Goal: Information Seeking & Learning: Check status

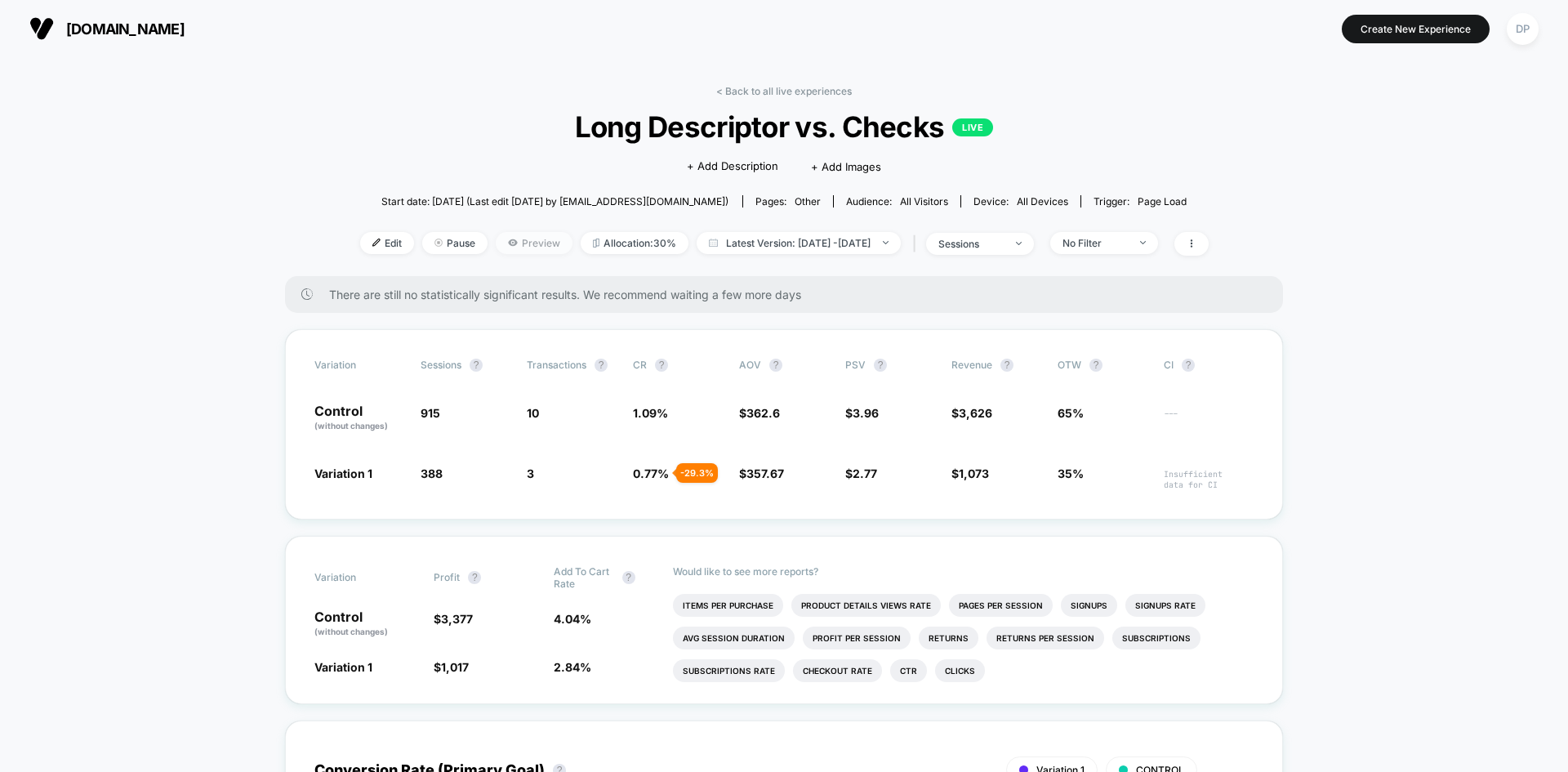
click at [508, 245] on icon at bounding box center [512, 243] width 9 height 7
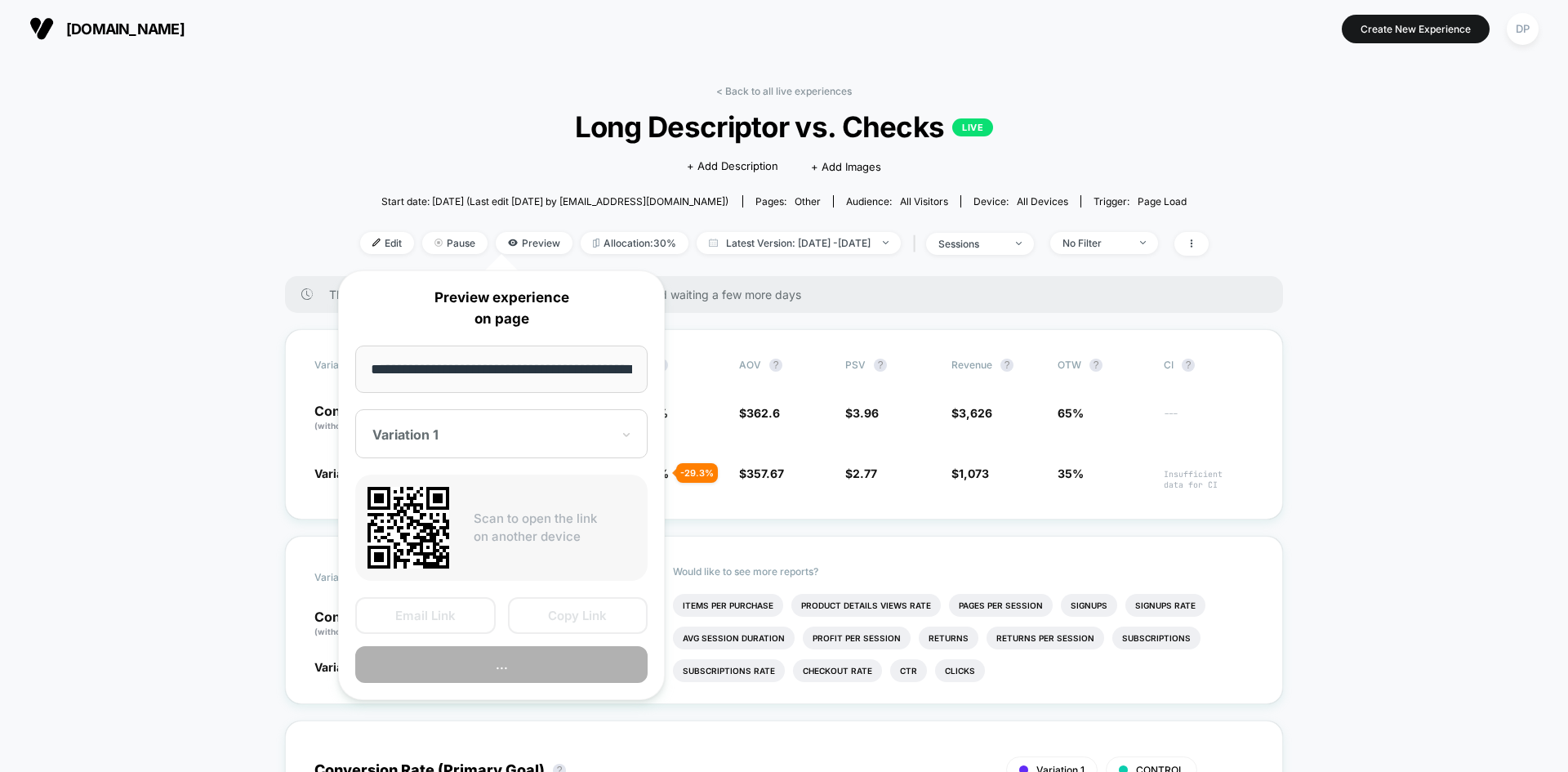
scroll to position [0, 55]
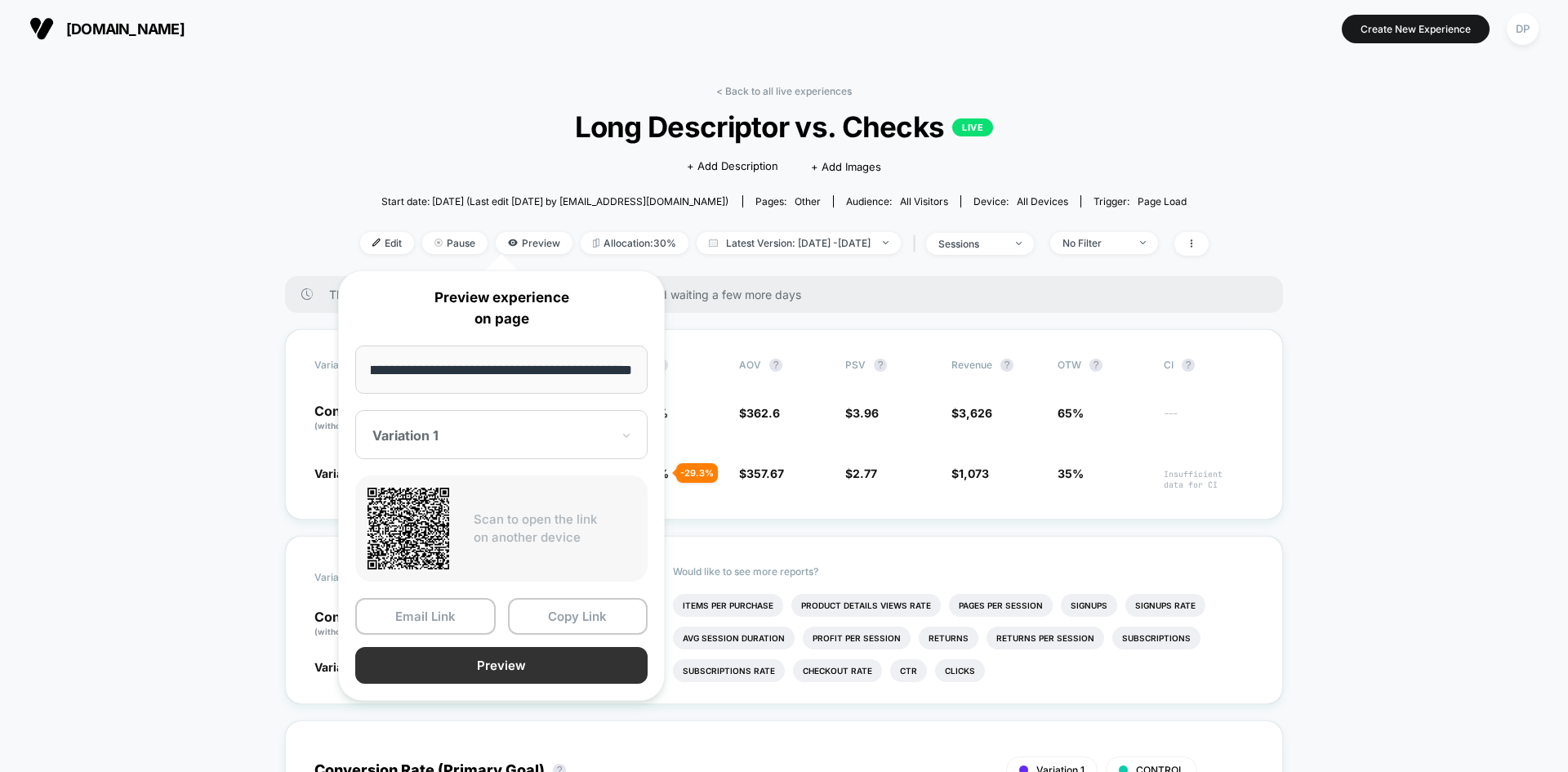
click at [501, 668] on button "Preview" at bounding box center [502, 665] width 293 height 36
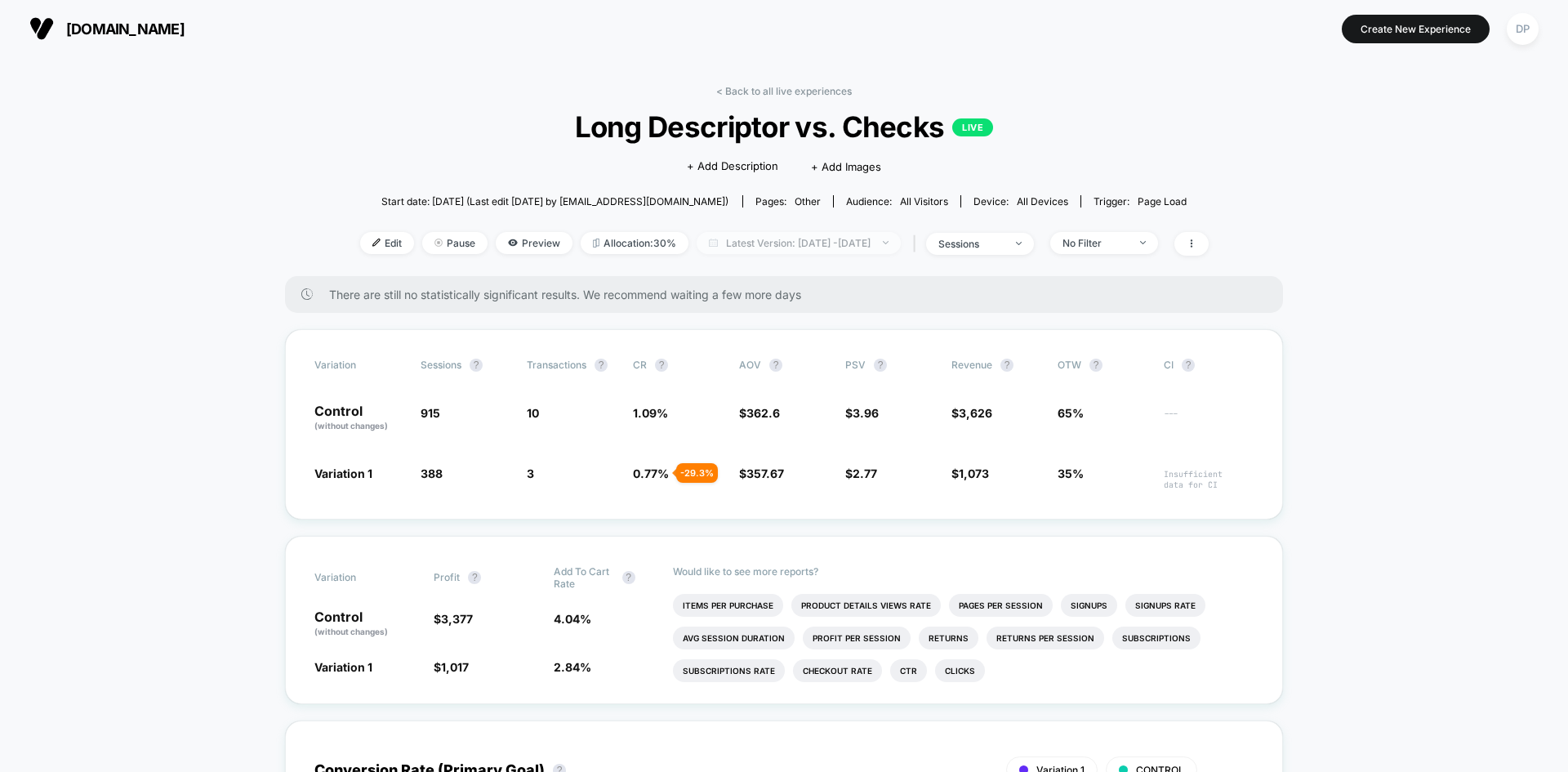
click at [842, 241] on span "Latest Version: Aug 26, 2025 - Aug 27, 2025" at bounding box center [798, 243] width 204 height 22
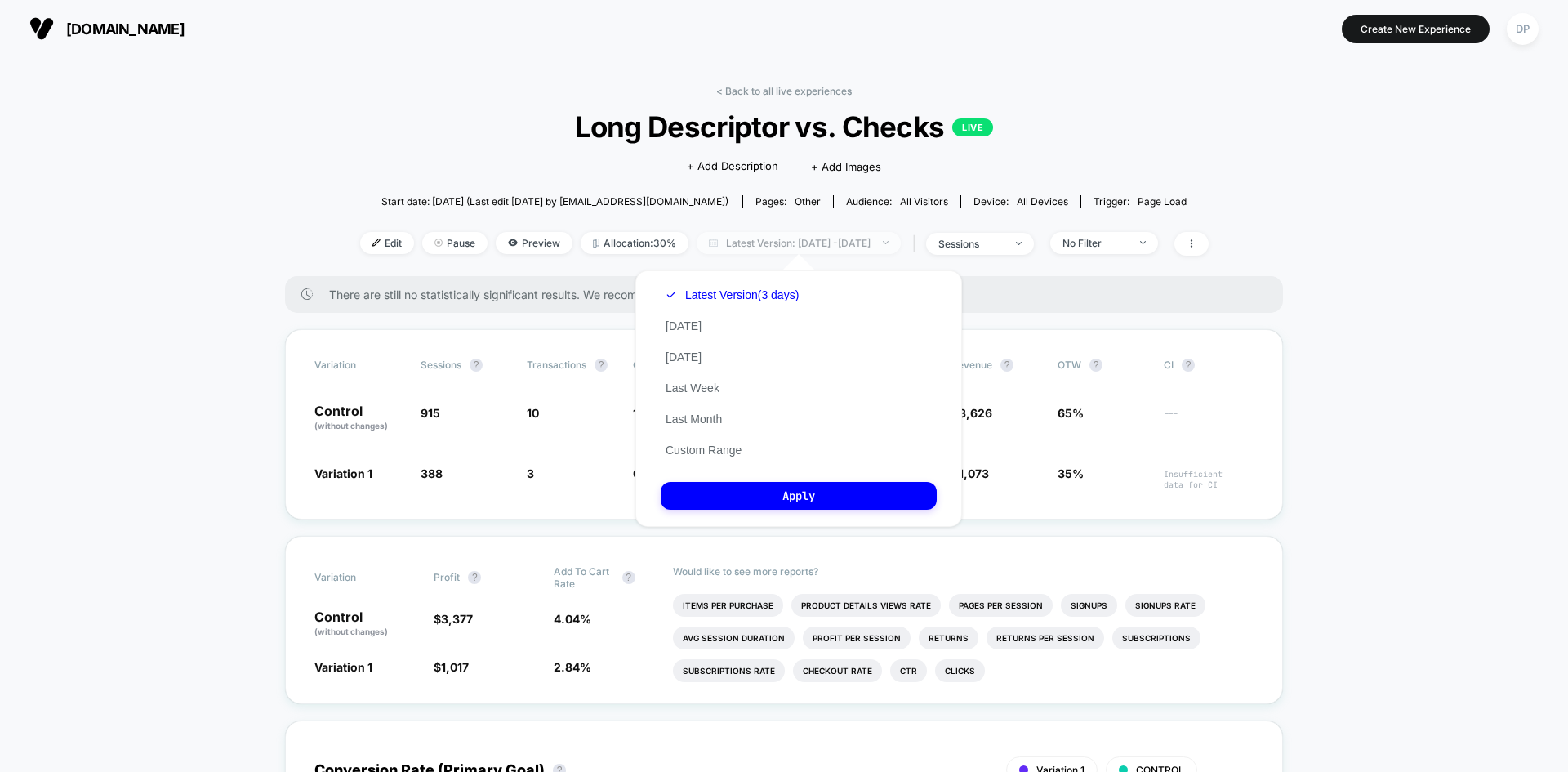
click at [842, 241] on span "Latest Version: Aug 26, 2025 - Aug 27, 2025" at bounding box center [798, 243] width 204 height 22
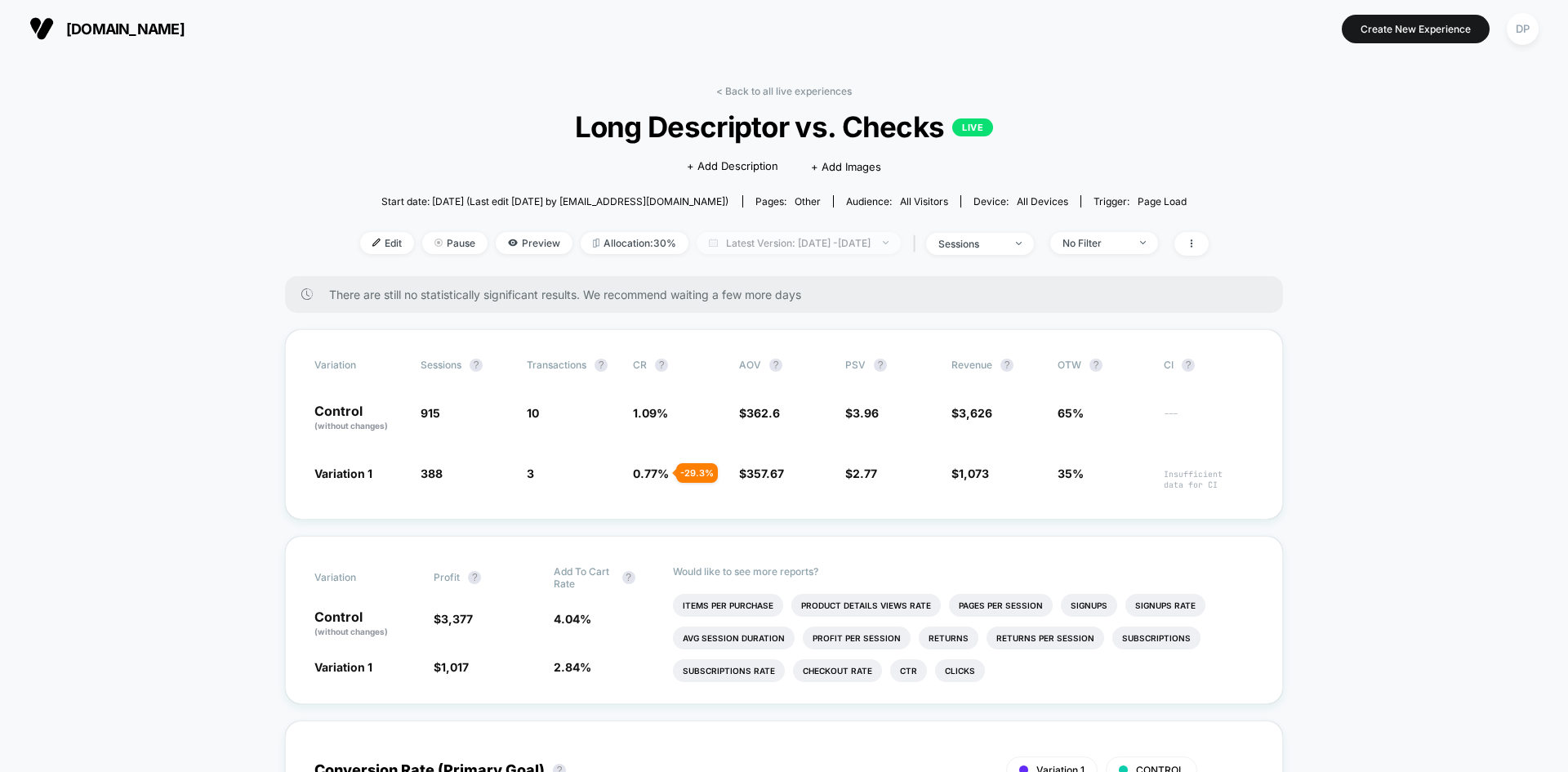
click at [842, 241] on span "Latest Version: Aug 26, 2025 - Aug 27, 2025" at bounding box center [798, 243] width 204 height 22
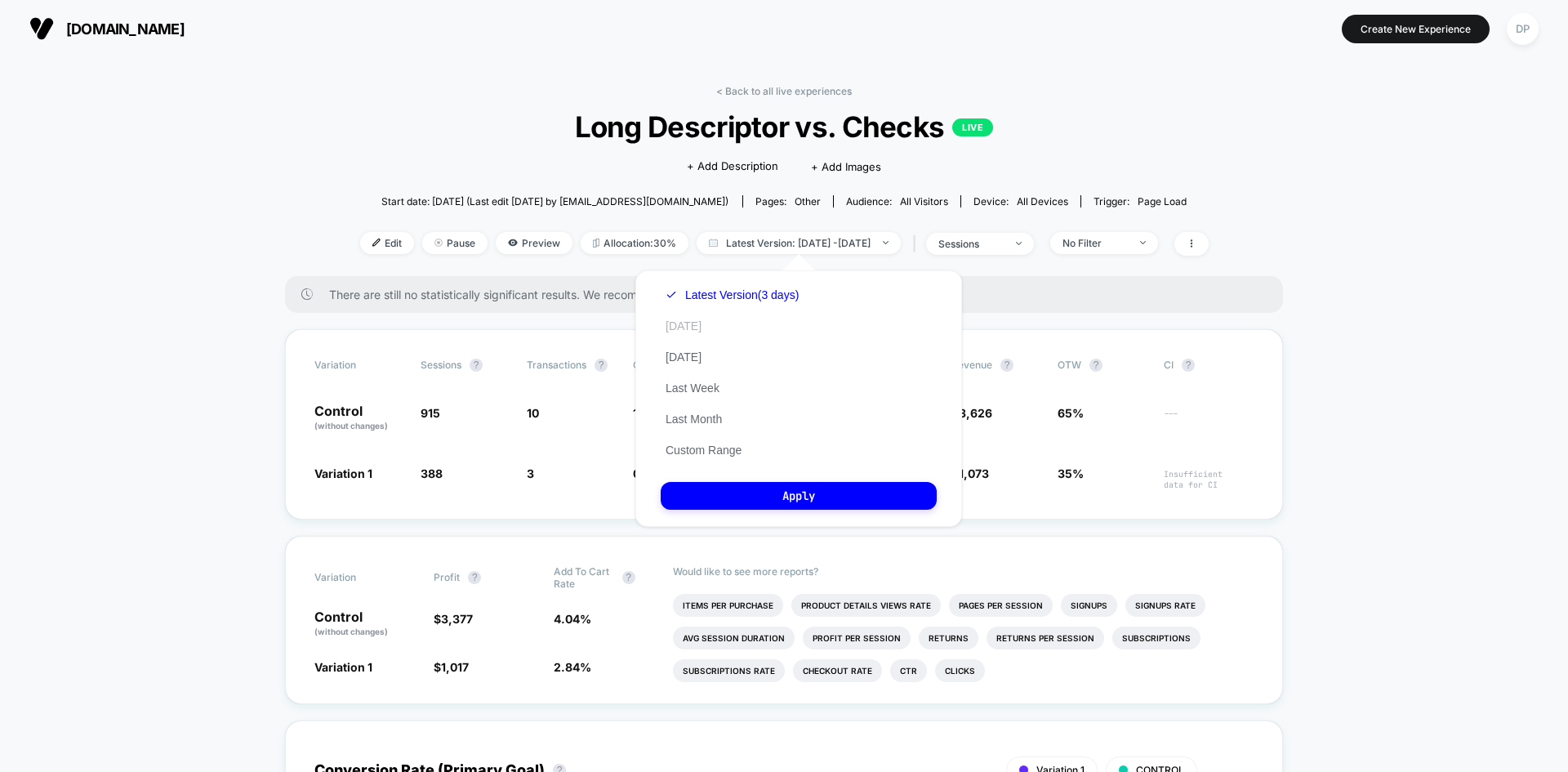
click at [682, 324] on button "Today" at bounding box center [683, 326] width 45 height 15
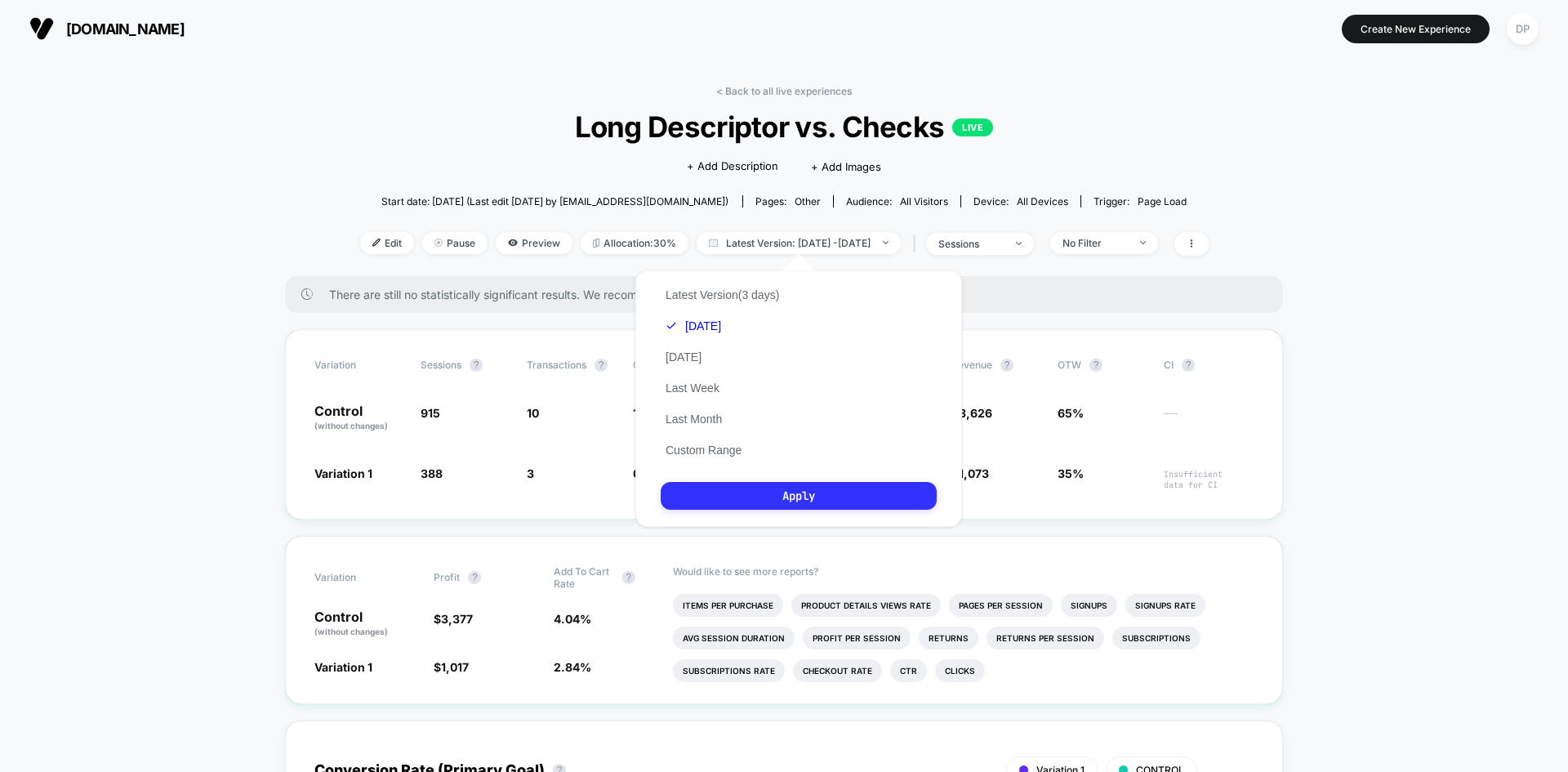
click at [821, 503] on button "Apply" at bounding box center [798, 496] width 276 height 28
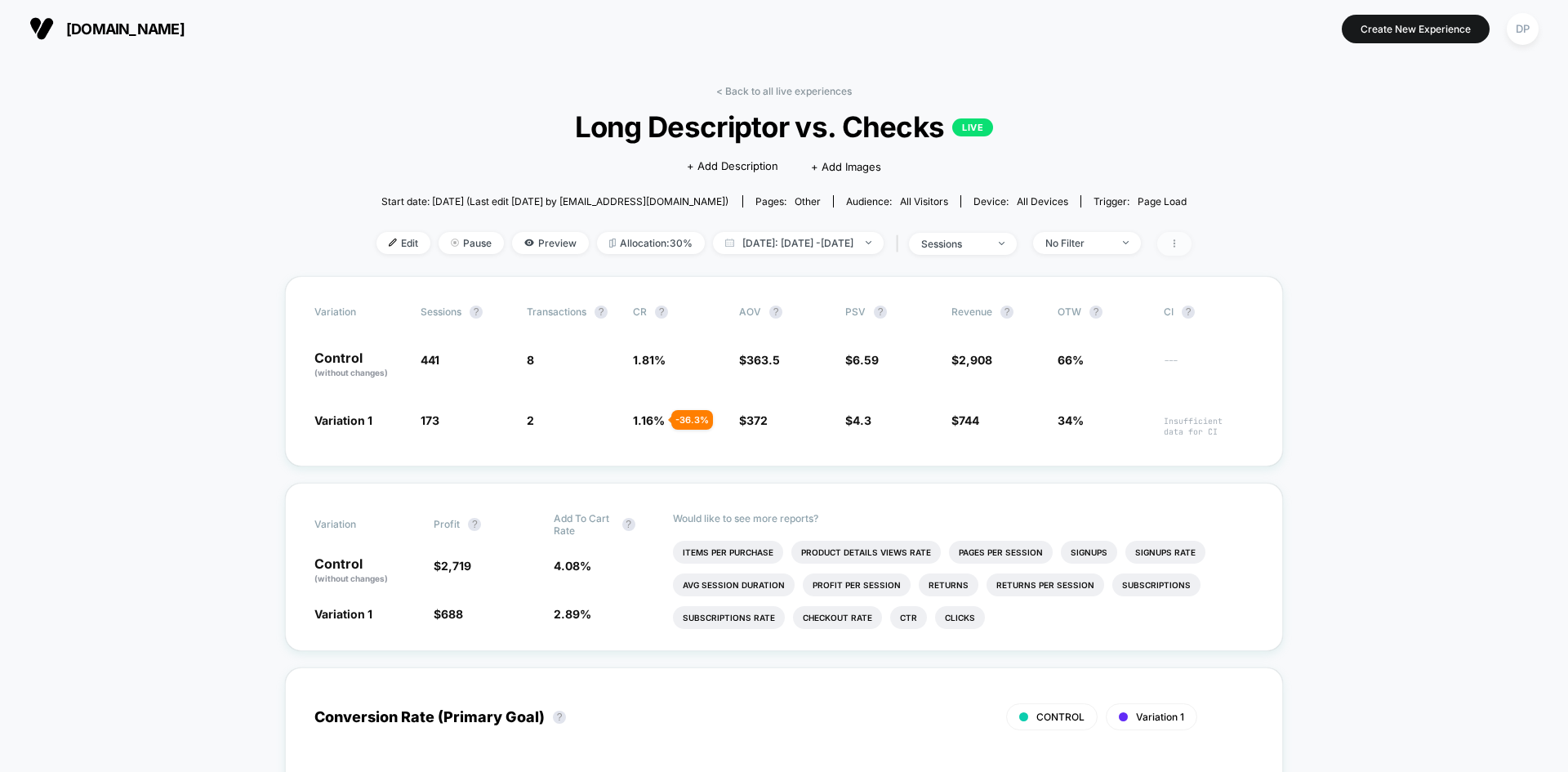
click at [1180, 245] on icon at bounding box center [1175, 244] width 10 height 10
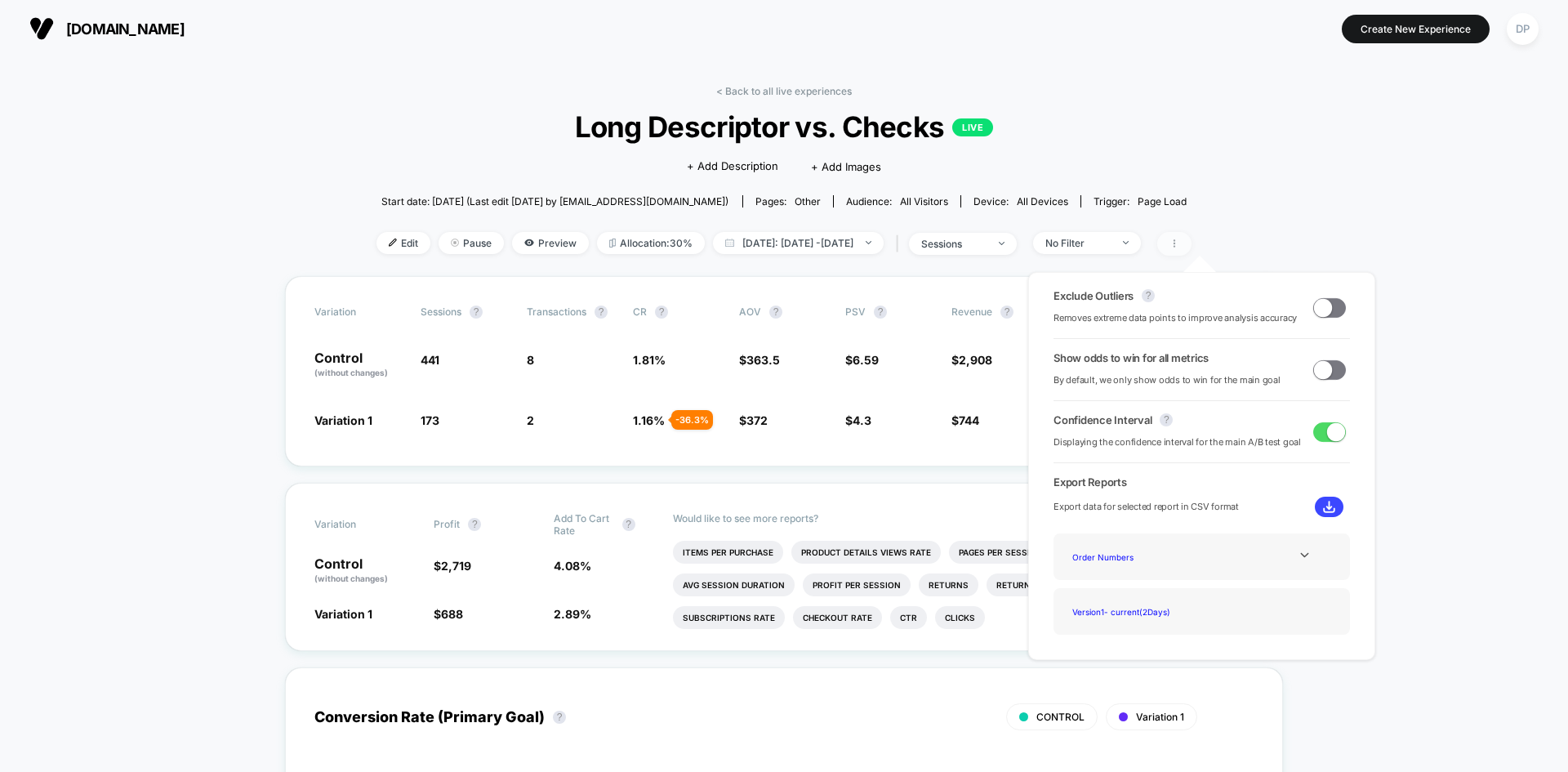
click at [1180, 241] on icon at bounding box center [1175, 244] width 10 height 10
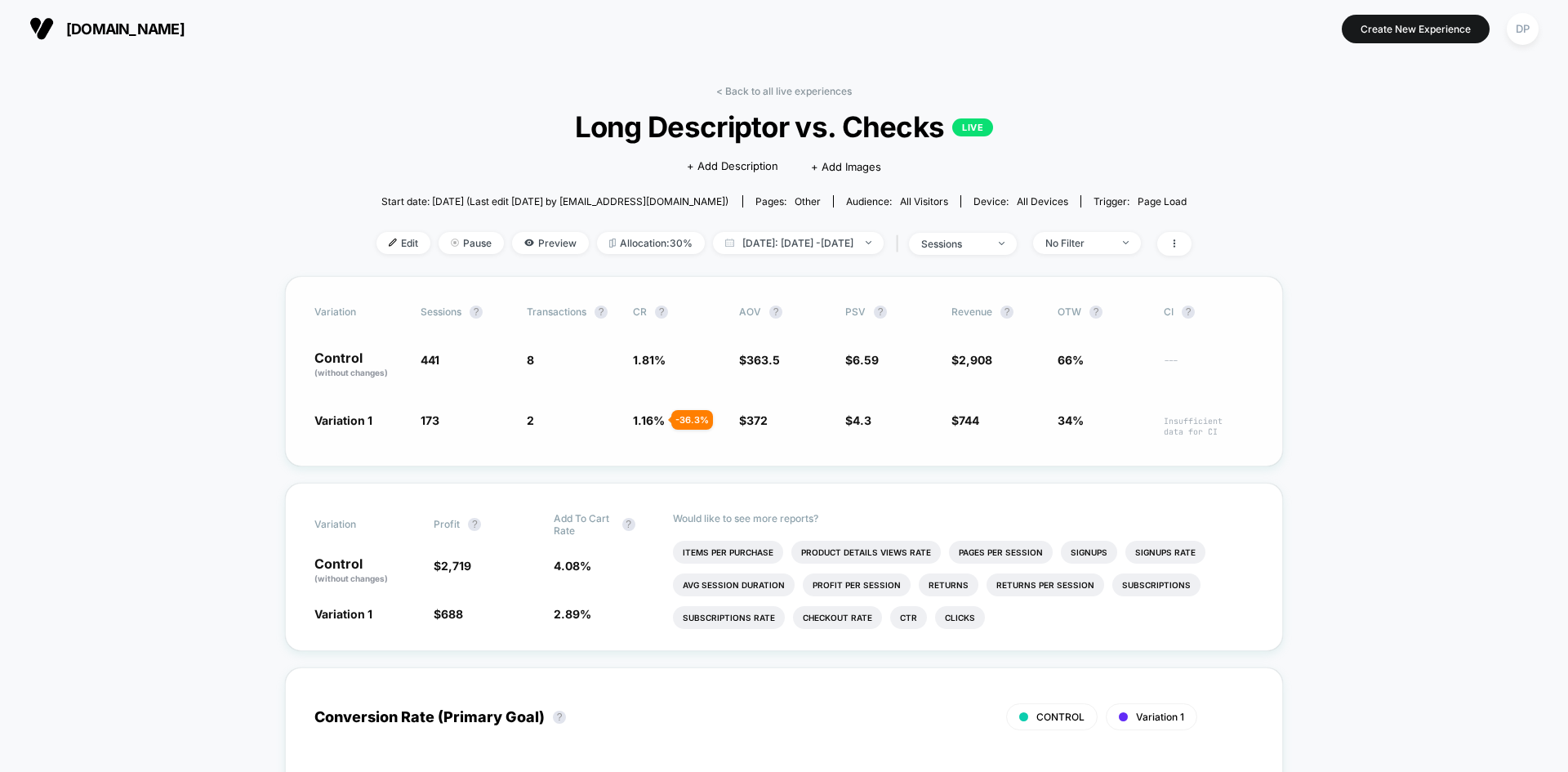
drag, startPoint x: 632, startPoint y: 422, endPoint x: 654, endPoint y: 421, distance: 22.0
click at [654, 421] on div "Variation 1 173 - 60.8 % 2 - 36.3 % 1.16 % - 36.3 % $ 372 + 2.3 % $ 4.3 - 34.8 …" at bounding box center [784, 424] width 939 height 26
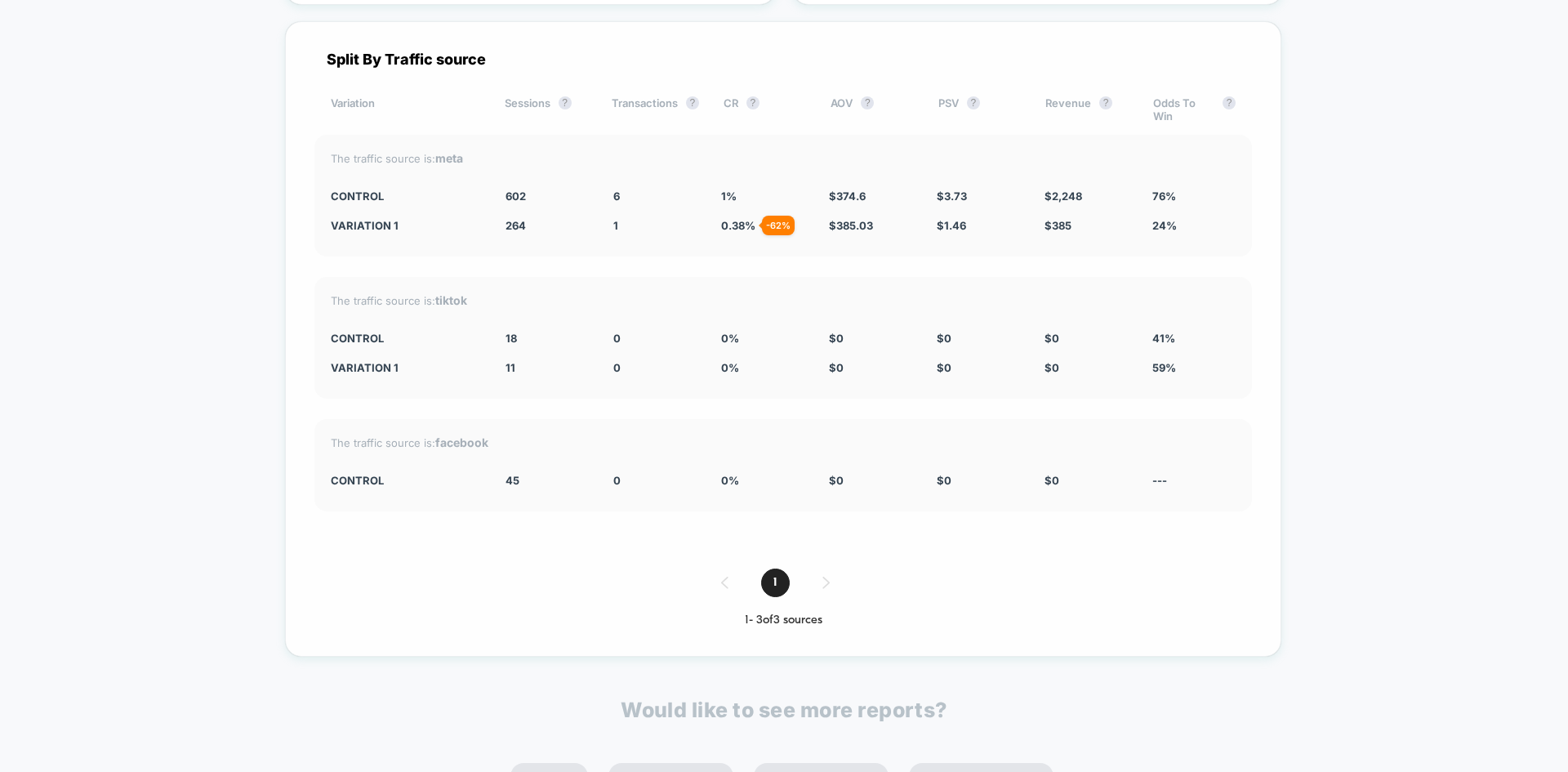
scroll to position [3221, 0]
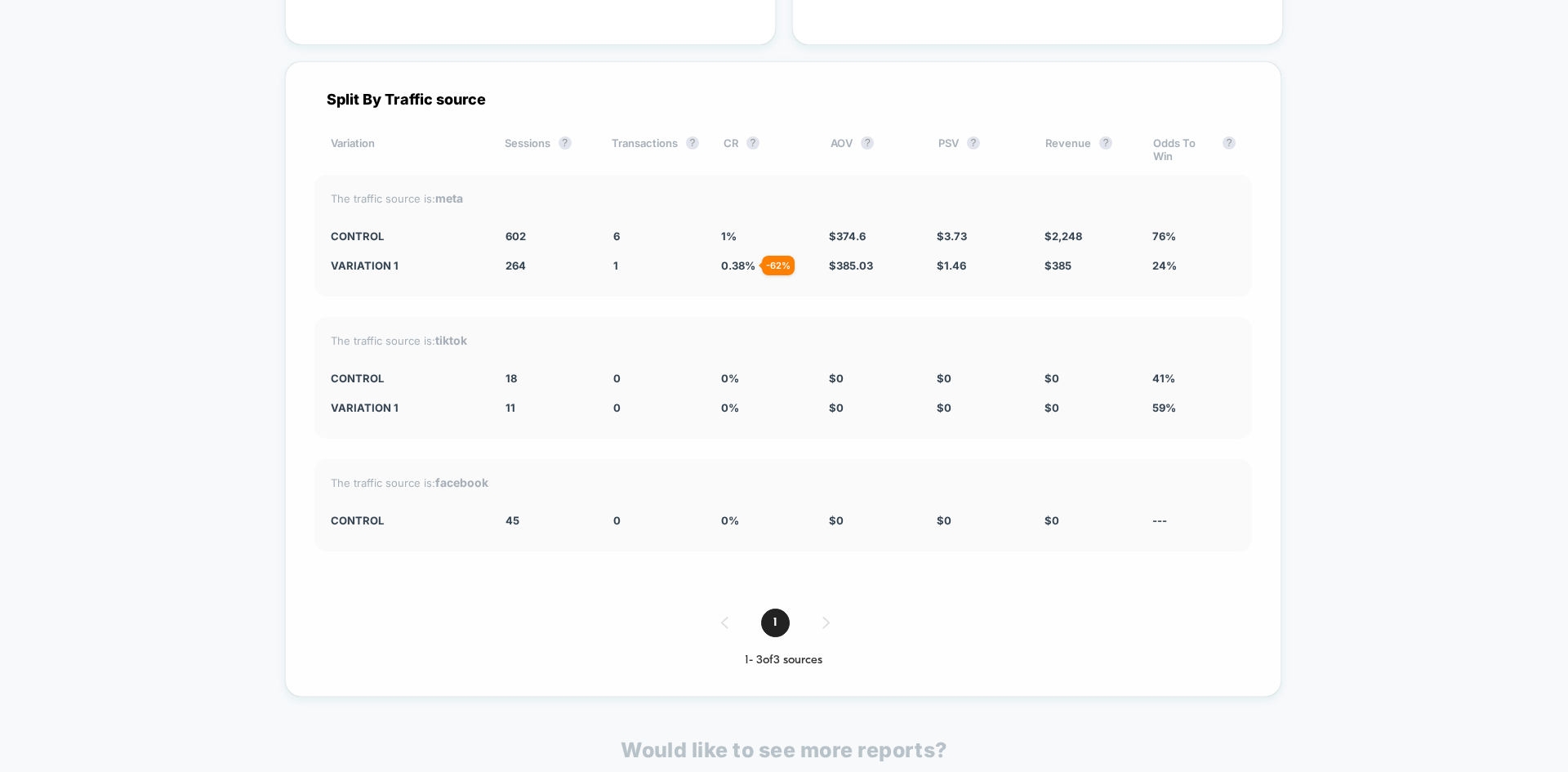
drag, startPoint x: 653, startPoint y: 232, endPoint x: 803, endPoint y: 285, distance: 159.1
click at [803, 285] on div "The traffic source is: meta CONTROL 602 6 1 % $ 374.6 $ 3.73 $ 2,248 76% Variat…" at bounding box center [783, 235] width 937 height 122
drag, startPoint x: 865, startPoint y: 287, endPoint x: 795, endPoint y: 205, distance: 107.8
click at [795, 205] on div "The traffic source is: meta CONTROL 602 6 1 % $ 374.6 $ 3.73 $ 2,248 76% Variat…" at bounding box center [783, 235] width 937 height 122
